Goal: Task Accomplishment & Management: Manage account settings

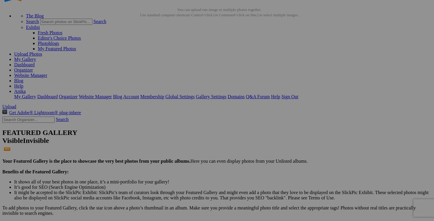
scroll to position [28, 0]
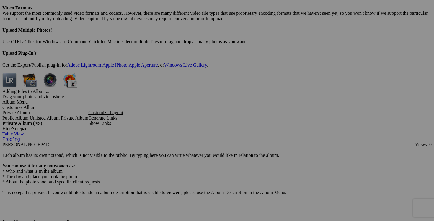
scroll to position [1700, 0]
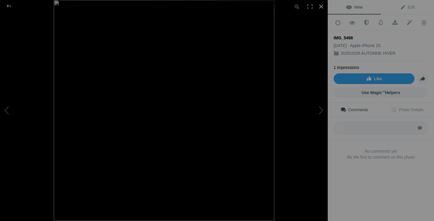
click at [323, 5] on div at bounding box center [321, 6] width 13 height 13
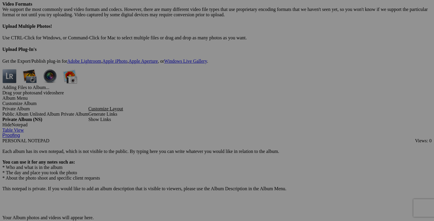
drag, startPoint x: 286, startPoint y: 75, endPoint x: 226, endPoint y: 75, distance: 60.3
drag, startPoint x: 257, startPoint y: 77, endPoint x: 237, endPoint y: 75, distance: 19.8
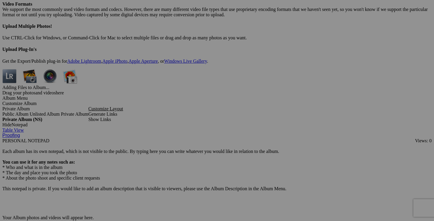
drag, startPoint x: 282, startPoint y: 75, endPoint x: 246, endPoint y: 74, distance: 36.7
type input "blazer LOUBEN taille 10 40$(comme neuf, 65% laine, 20% cachemire)"
drag, startPoint x: 335, startPoint y: 76, endPoint x: 293, endPoint y: 75, distance: 42.3
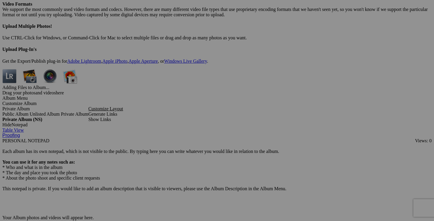
paste input "blazer LOUBEN taille 10"
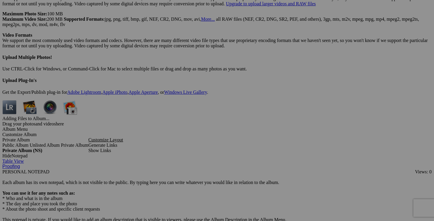
scroll to position [1663, 0]
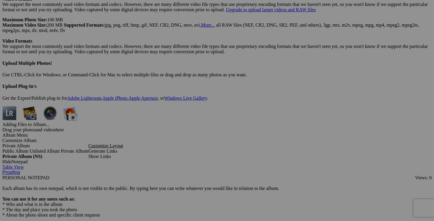
type input "blazer LOUBEN taille 10"
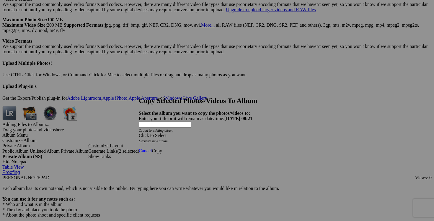
click at [168, 139] on link "create new album" at bounding box center [155, 141] width 25 height 4
click at [162, 137] on span "Copy" at bounding box center [157, 139] width 10 height 5
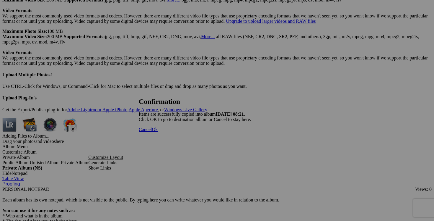
click at [158, 132] on span "Ok" at bounding box center [155, 129] width 6 height 5
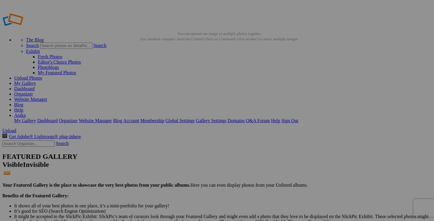
drag, startPoint x: 151, startPoint y: 31, endPoint x: 58, endPoint y: 29, distance: 93.1
type input "[PERSON_NAME]"
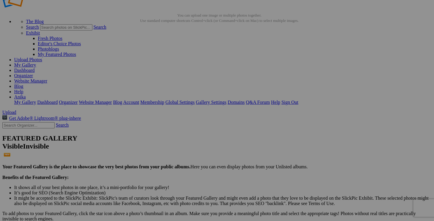
scroll to position [21, 0]
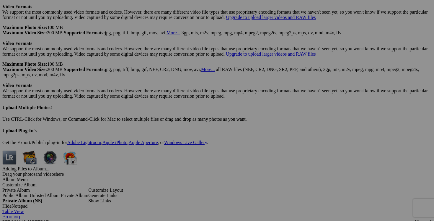
scroll to position [1650, 0]
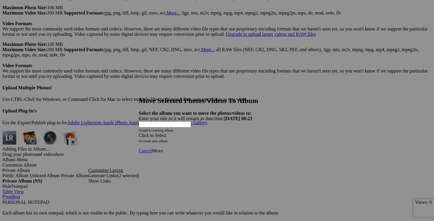
click at [139, 133] on span at bounding box center [139, 135] width 0 height 5
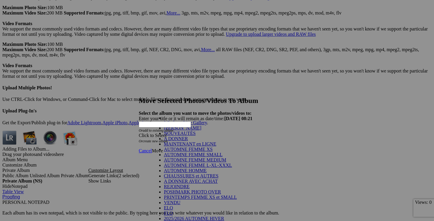
click at [196, 136] on link "NOUVEAUTÉS" at bounding box center [180, 133] width 32 height 5
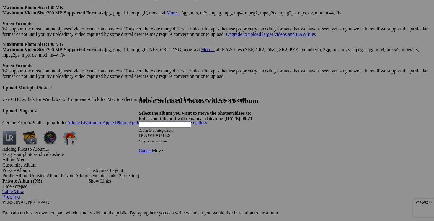
click at [163, 148] on link "Move" at bounding box center [157, 150] width 11 height 5
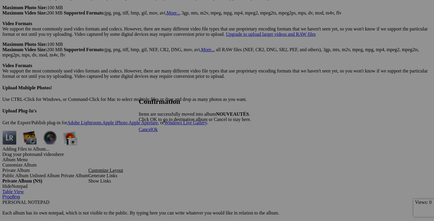
click at [152, 132] on span "Cancel" at bounding box center [145, 129] width 13 height 5
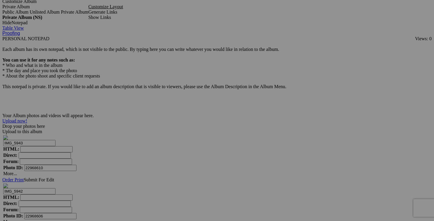
scroll to position [1815, 0]
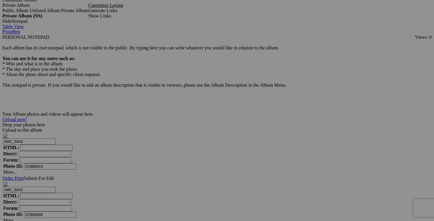
drag, startPoint x: 126, startPoint y: 187, endPoint x: 91, endPoint y: 186, distance: 35.2
drag, startPoint x: 107, startPoint y: 187, endPoint x: 85, endPoint y: 184, distance: 22.4
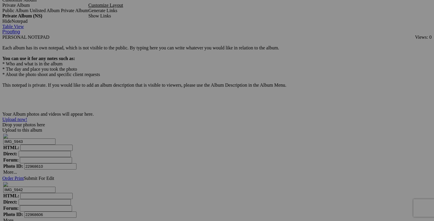
type input "blazer BEDO medium 15$(comme neuf)"
drag, startPoint x: 340, startPoint y: 110, endPoint x: 289, endPoint y: 109, distance: 50.6
paste input "blazer BEDO medium"
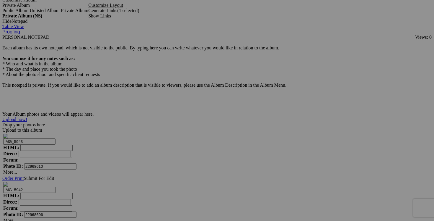
type input "blazer BEDO medium"
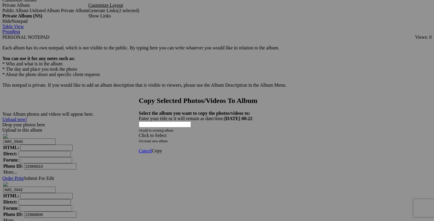
click at [139, 133] on span at bounding box center [139, 135] width 0 height 5
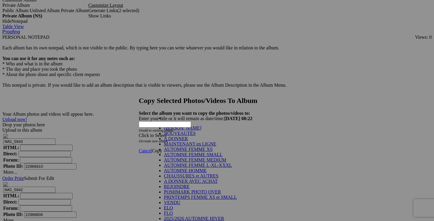
click at [202, 130] on link "[PERSON_NAME]" at bounding box center [183, 127] width 38 height 5
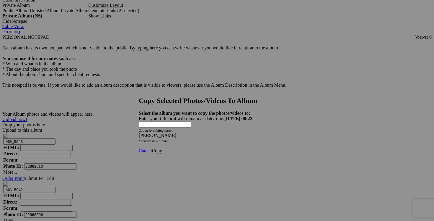
click at [162, 148] on span "Copy" at bounding box center [157, 150] width 10 height 5
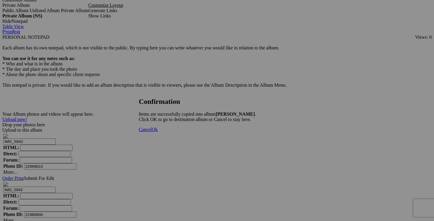
click at [152, 132] on link "Cancel" at bounding box center [145, 129] width 13 height 5
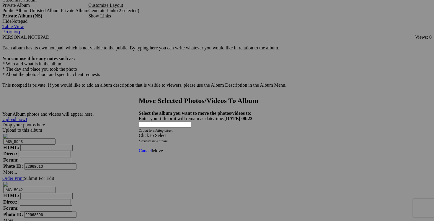
click at [139, 133] on span at bounding box center [139, 135] width 0 height 5
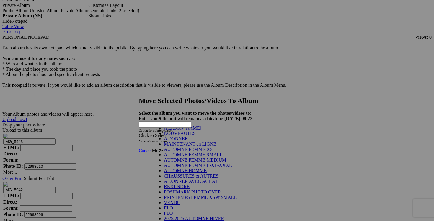
click at [196, 136] on link "NOUVEAUTÉS" at bounding box center [180, 133] width 32 height 5
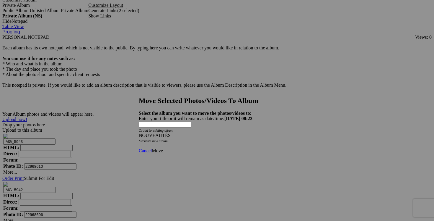
click at [163, 148] on span "Move" at bounding box center [157, 150] width 11 height 5
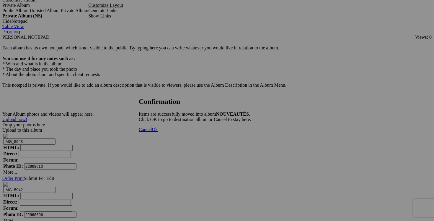
click at [152, 132] on link "Cancel" at bounding box center [145, 129] width 13 height 5
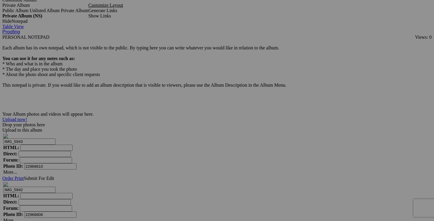
drag, startPoint x: 389, startPoint y: 111, endPoint x: 336, endPoint y: 110, distance: 52.9
drag, startPoint x: 369, startPoint y: 111, endPoint x: 349, endPoint y: 108, distance: 20.3
type input "[PERSON_NAME] taille 6 25$(comme neuf)"
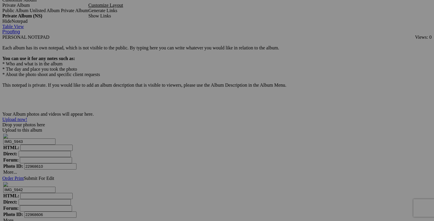
drag, startPoint x: 333, startPoint y: 112, endPoint x: 305, endPoint y: 111, distance: 28.4
paste input "[PERSON_NAME] taille 6"
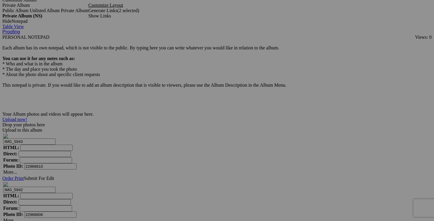
type input "[PERSON_NAME] taille 6"
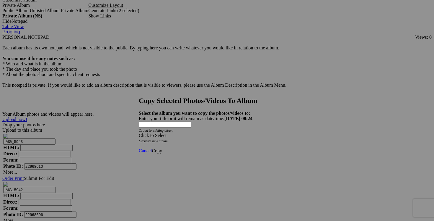
click at [139, 133] on span at bounding box center [139, 135] width 0 height 5
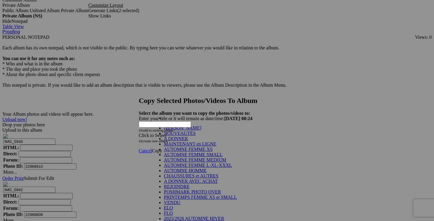
click at [199, 130] on link "[PERSON_NAME]" at bounding box center [183, 127] width 38 height 5
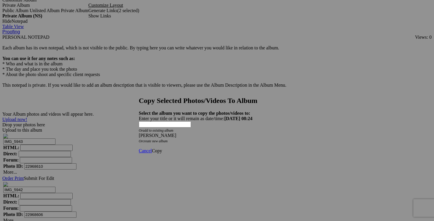
click at [162, 148] on link "Copy" at bounding box center [157, 150] width 10 height 5
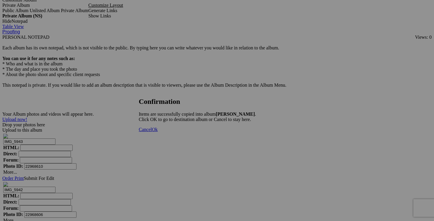
click at [152, 132] on span "Cancel" at bounding box center [145, 129] width 13 height 5
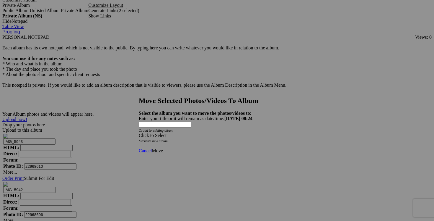
click at [252, 133] on div "Click to Select" at bounding box center [217, 135] width 157 height 5
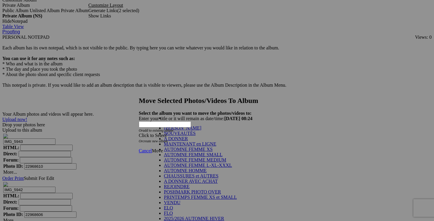
click at [196, 136] on link "NOUVEAUTÉS" at bounding box center [180, 133] width 32 height 5
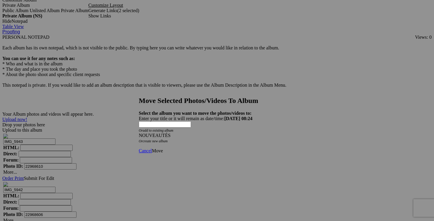
click at [163, 148] on link "Move" at bounding box center [157, 150] width 11 height 5
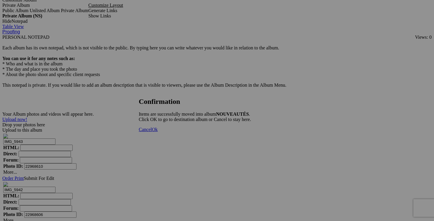
click at [152, 132] on span "Cancel" at bounding box center [145, 129] width 13 height 5
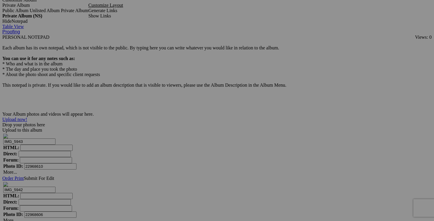
drag, startPoint x: 387, startPoint y: 110, endPoint x: 325, endPoint y: 110, distance: 62.4
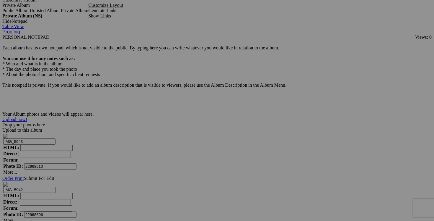
drag, startPoint x: 370, startPoint y: 110, endPoint x: 340, endPoint y: 109, distance: 29.6
type input "manteau SOVOGUE large 25$(comme neuf)"
drag, startPoint x: 335, startPoint y: 110, endPoint x: 264, endPoint y: 107, distance: 71.0
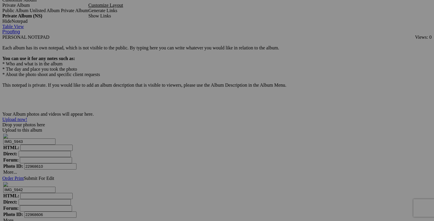
paste input "manteau SOVOGUE large"
type input "manteau SOVOGUE large"
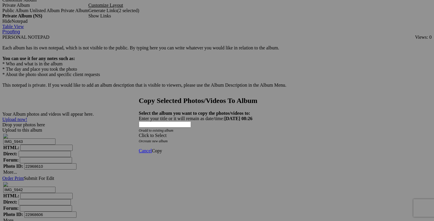
click at [139, 133] on span at bounding box center [139, 135] width 0 height 5
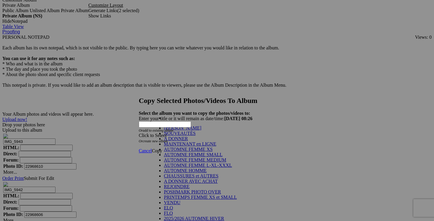
click at [202, 130] on link "[PERSON_NAME]" at bounding box center [183, 127] width 38 height 5
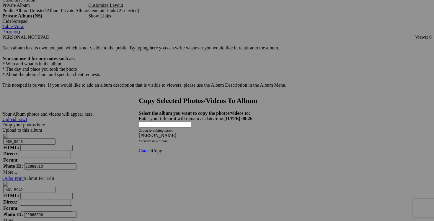
click at [162, 148] on span "Copy" at bounding box center [157, 150] width 10 height 5
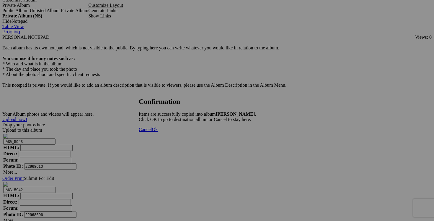
click at [152, 132] on span "Cancel" at bounding box center [145, 129] width 13 height 5
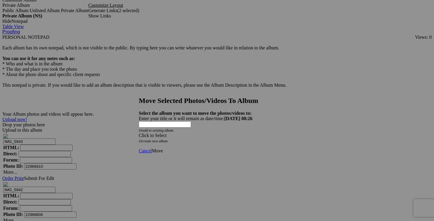
click at [139, 133] on span at bounding box center [139, 135] width 0 height 5
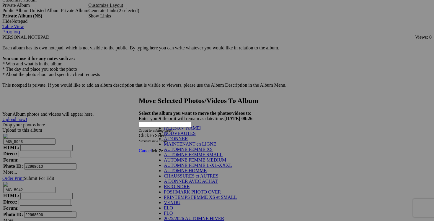
click at [229, 136] on li "NOUVEAUTÉS" at bounding box center [215, 133] width 103 height 5
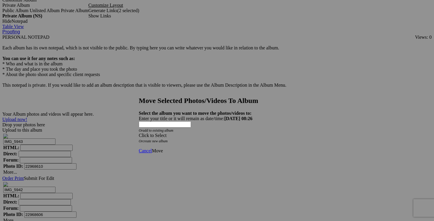
click at [250, 133] on div "Click to Select" at bounding box center [217, 135] width 157 height 5
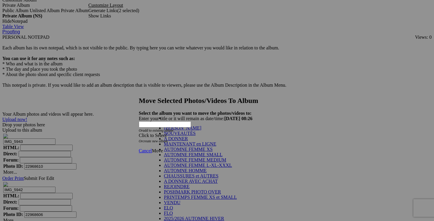
click at [196, 136] on link "NOUVEAUTÉS" at bounding box center [180, 133] width 32 height 5
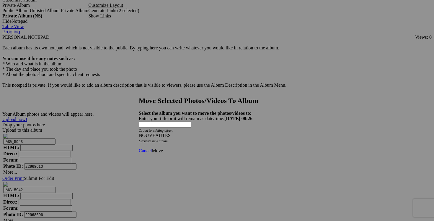
click at [163, 148] on span "Move" at bounding box center [157, 150] width 11 height 5
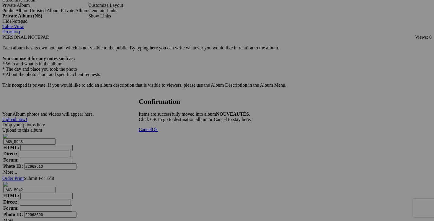
click at [152, 132] on link "Cancel" at bounding box center [145, 129] width 13 height 5
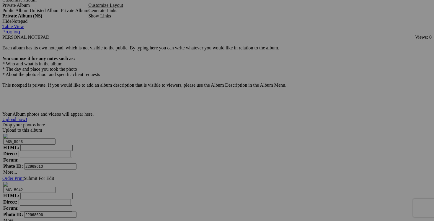
drag, startPoint x: 124, startPoint y: 111, endPoint x: 83, endPoint y: 110, distance: 40.8
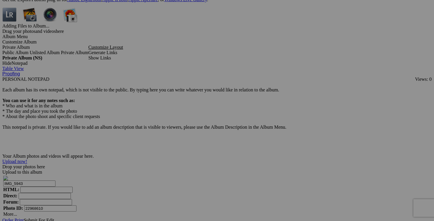
scroll to position [1767, 0]
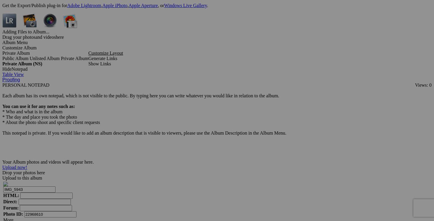
drag, startPoint x: 179, startPoint y: 84, endPoint x: 138, endPoint y: 82, distance: 40.5
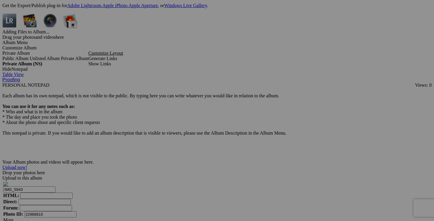
drag, startPoint x: 167, startPoint y: 84, endPoint x: 135, endPoint y: 82, distance: 31.4
type input "veste [PERSON_NAME] taille 4 fait small 40$ (comme neuf)"
drag, startPoint x: 233, startPoint y: 84, endPoint x: 180, endPoint y: 83, distance: 53.2
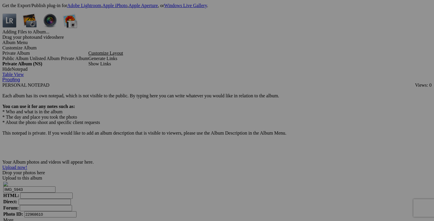
paste input "veste [PERSON_NAME] taille 4 fait small"
type input "veste [PERSON_NAME] taille 4 fait small"
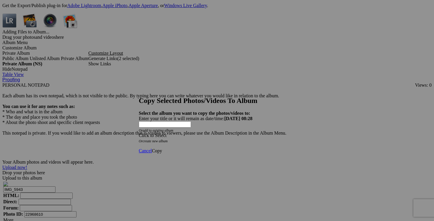
click at [251, 133] on div "Click to Select" at bounding box center [217, 135] width 157 height 5
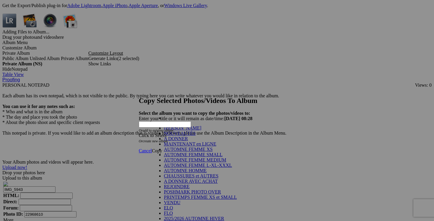
click at [198, 130] on link "[PERSON_NAME]" at bounding box center [183, 127] width 38 height 5
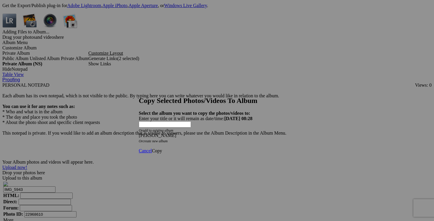
click at [162, 148] on span "Copy" at bounding box center [157, 150] width 10 height 5
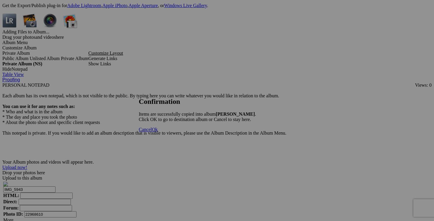
click at [152, 132] on link "Cancel" at bounding box center [145, 129] width 13 height 5
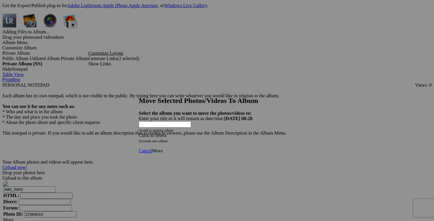
click at [139, 133] on span at bounding box center [139, 135] width 0 height 5
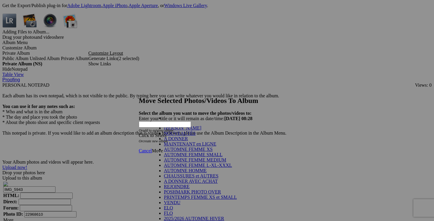
click at [196, 136] on link "NOUVEAUTÉS" at bounding box center [180, 133] width 32 height 5
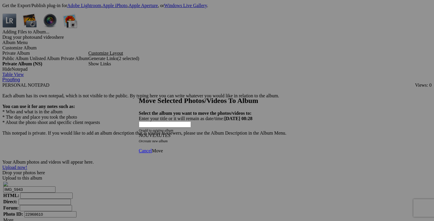
click at [163, 148] on span "Move" at bounding box center [157, 150] width 11 height 5
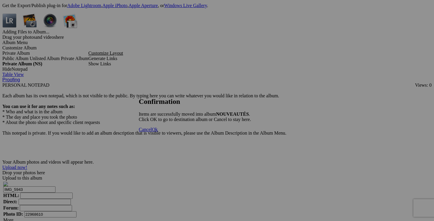
click at [152, 132] on span "Cancel" at bounding box center [145, 129] width 13 height 5
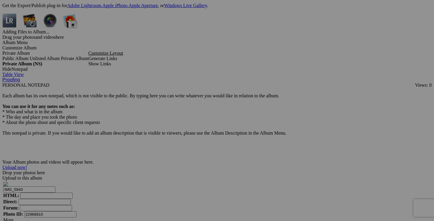
drag, startPoint x: 127, startPoint y: 83, endPoint x: 91, endPoint y: 83, distance: 35.8
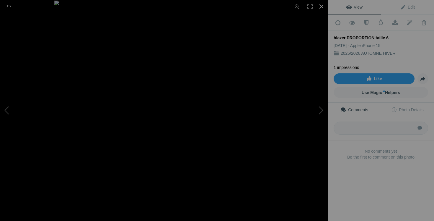
click at [321, 6] on div at bounding box center [321, 6] width 13 height 13
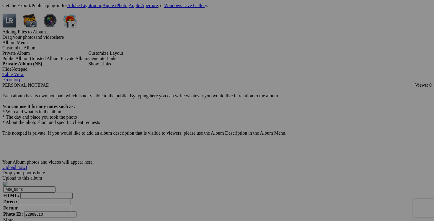
drag, startPoint x: 121, startPoint y: 84, endPoint x: 102, endPoint y: 84, distance: 19.5
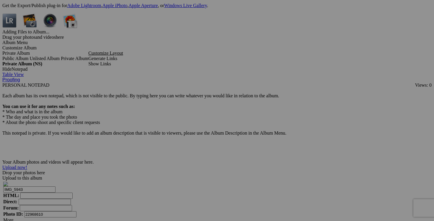
scroll to position [0, 0]
drag, startPoint x: 109, startPoint y: 84, endPoint x: 84, endPoint y: 84, distance: 24.8
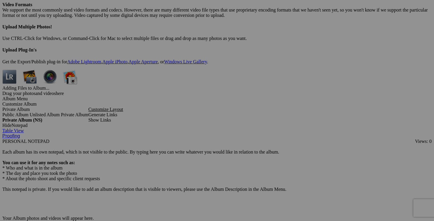
scroll to position [1689, 0]
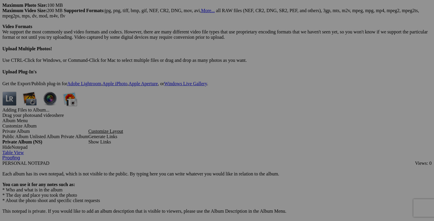
type input "blazer CONRADC taille 6 30$(comme neuf, aspect suede)"
drag, startPoint x: 386, startPoint y: 86, endPoint x: 357, endPoint y: 86, distance: 28.7
paste input "blazer CONRADC taille 6"
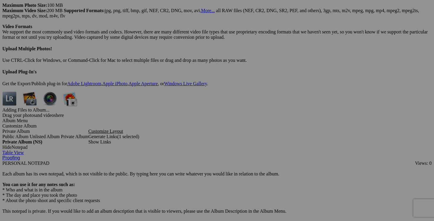
type input "blazer CONRADC taille 6"
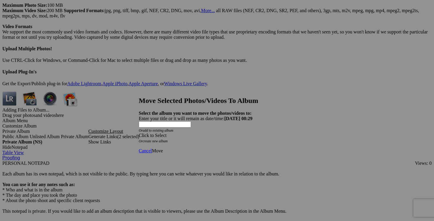
click at [139, 133] on span at bounding box center [139, 135] width 0 height 5
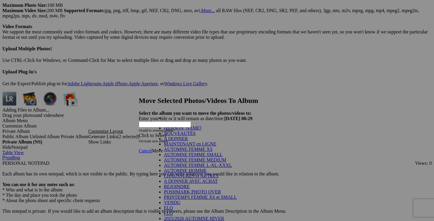
click at [152, 148] on span "Cancel" at bounding box center [145, 150] width 13 height 5
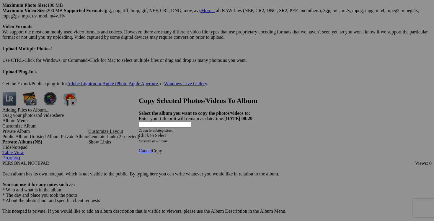
click at [139, 133] on span at bounding box center [139, 135] width 0 height 5
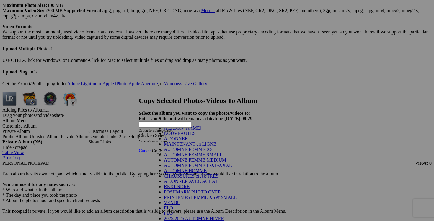
click at [202, 130] on link "[PERSON_NAME]" at bounding box center [183, 127] width 38 height 5
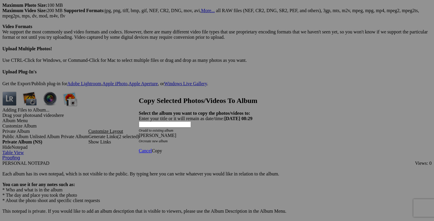
click at [162, 148] on span "Copy" at bounding box center [157, 150] width 10 height 5
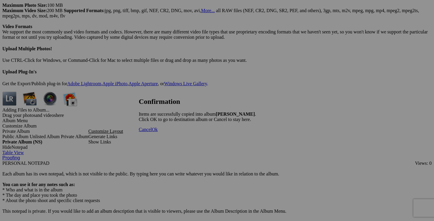
click at [152, 132] on span "Cancel" at bounding box center [145, 129] width 13 height 5
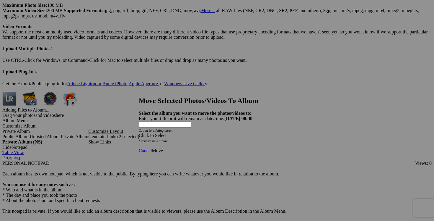
click at [256, 133] on div "Click to Select" at bounding box center [217, 135] width 157 height 5
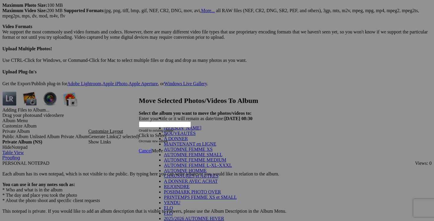
click at [196, 136] on link "NOUVEAUTÉS" at bounding box center [180, 133] width 32 height 5
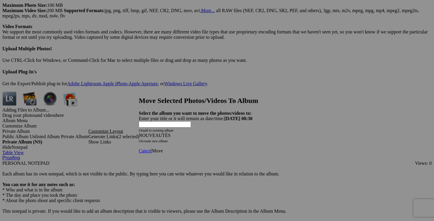
click at [163, 148] on span "Move" at bounding box center [157, 150] width 11 height 5
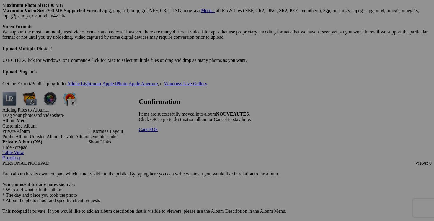
click at [152, 132] on span "Cancel" at bounding box center [145, 129] width 13 height 5
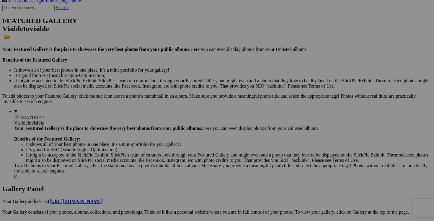
scroll to position [0, 0]
